Goal: Task Accomplishment & Management: Manage account settings

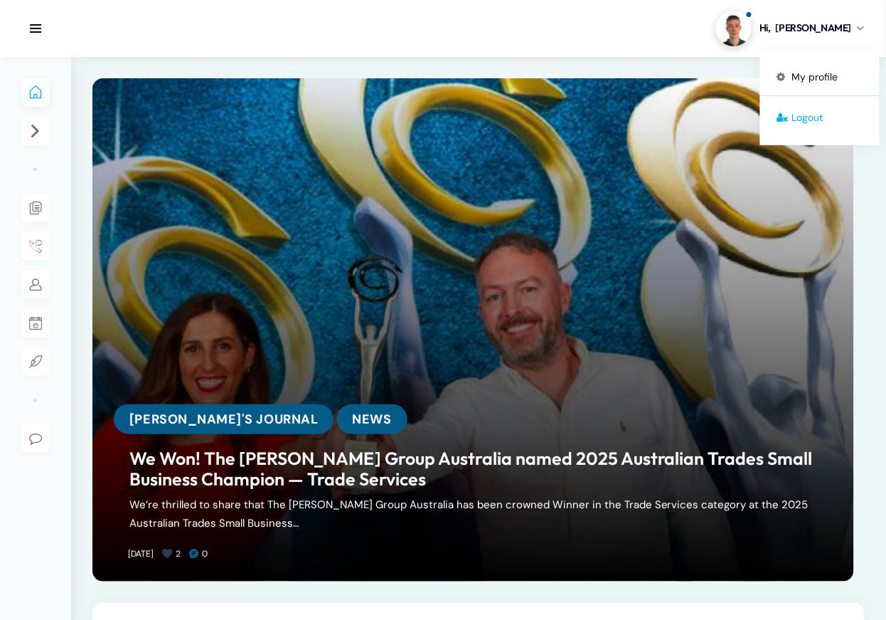
click at [832, 112] on link "Logout" at bounding box center [821, 118] width 120 height 27
click at [840, 33] on span "Robert" at bounding box center [814, 28] width 76 height 15
click at [837, 125] on link "Logout" at bounding box center [821, 118] width 120 height 27
